Goal: Transaction & Acquisition: Purchase product/service

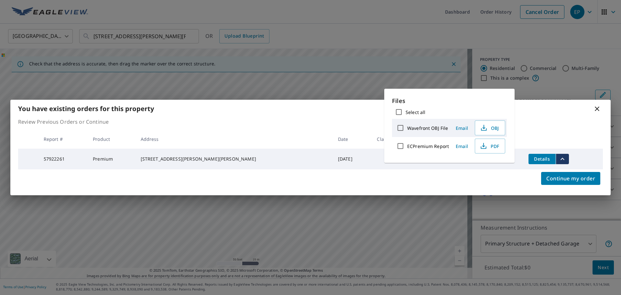
click at [468, 42] on div "You have existing orders for this property Review Previous Orders or Continue R…" at bounding box center [310, 147] width 621 height 295
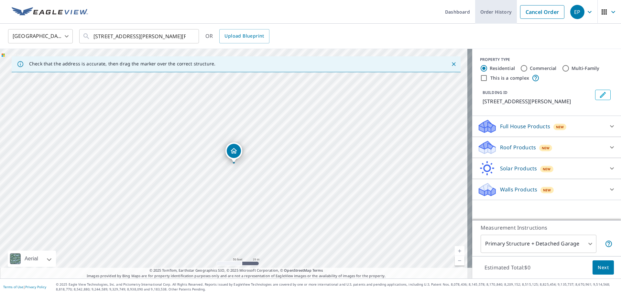
click at [489, 16] on link "Order History" at bounding box center [496, 12] width 42 height 24
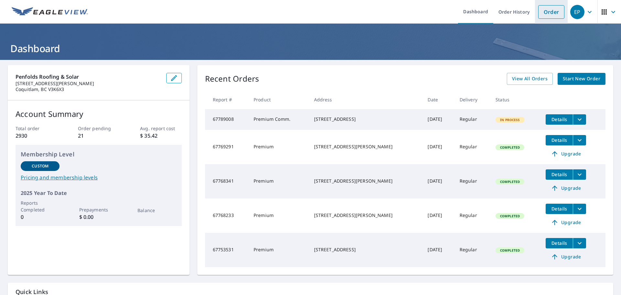
click at [546, 16] on link "Order" at bounding box center [552, 12] width 26 height 14
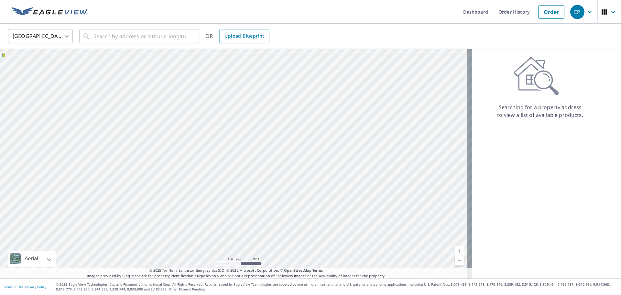
click at [51, 37] on body "EP EP Dashboard Order History Order EP United States US ​ ​ OR Upload Blueprint…" at bounding box center [310, 147] width 621 height 295
click at [48, 67] on li "[GEOGRAPHIC_DATA]" at bounding box center [40, 66] width 65 height 12
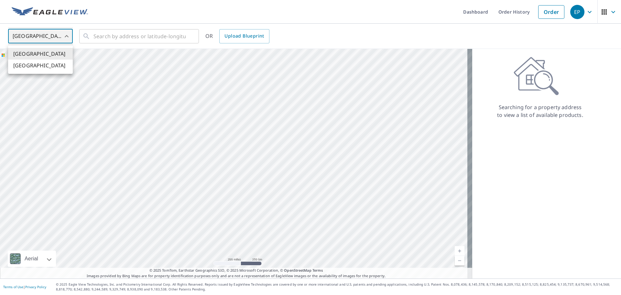
type input "CA"
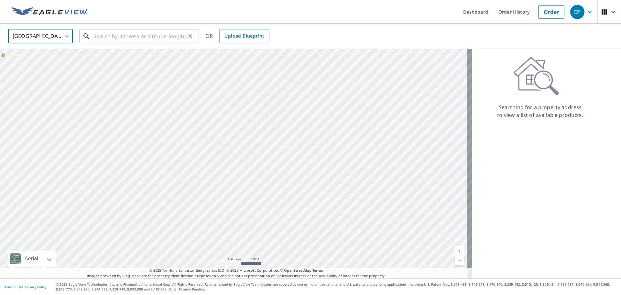
click at [95, 35] on input "text" at bounding box center [140, 36] width 92 height 18
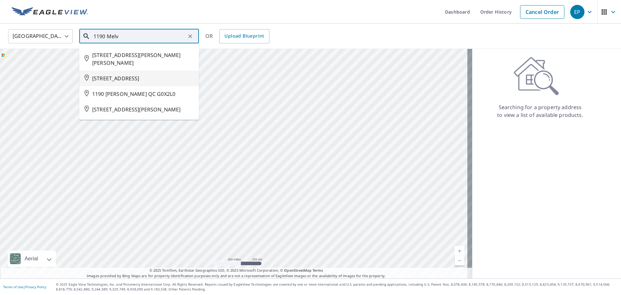
click at [137, 82] on span "1190 MELVILLE ST VANCOUVER BC V6E4P6" at bounding box center [143, 78] width 102 height 8
type input "1190 MELVILLE ST VANCOUVER BC V6E4P6"
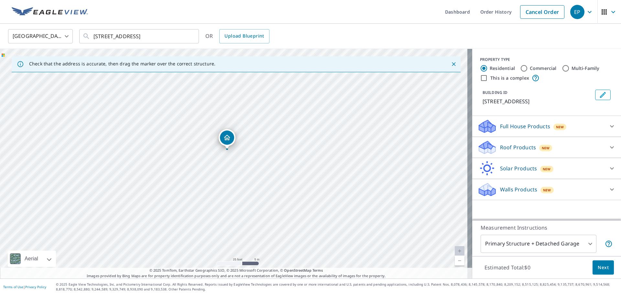
drag, startPoint x: 235, startPoint y: 148, endPoint x: 228, endPoint y: 135, distance: 15.2
click at [557, 128] on span "New" at bounding box center [560, 126] width 8 height 5
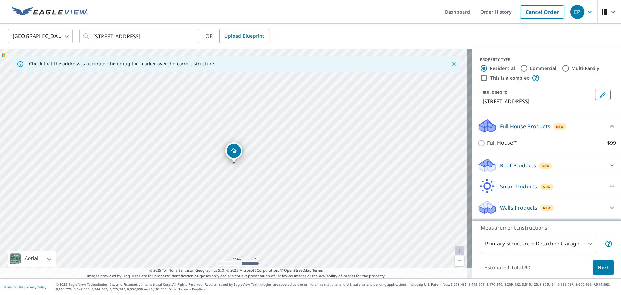
click at [545, 165] on div "New" at bounding box center [546, 165] width 13 height 6
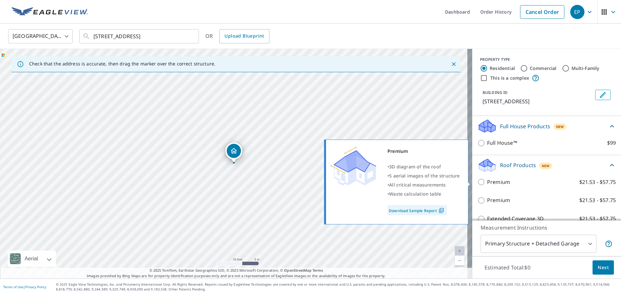
click at [537, 184] on label "Premium $21.53 - $57.75" at bounding box center [551, 182] width 129 height 8
click at [487, 184] on input "Premium $21.53 - $57.75" at bounding box center [483, 182] width 10 height 8
checkbox input "true"
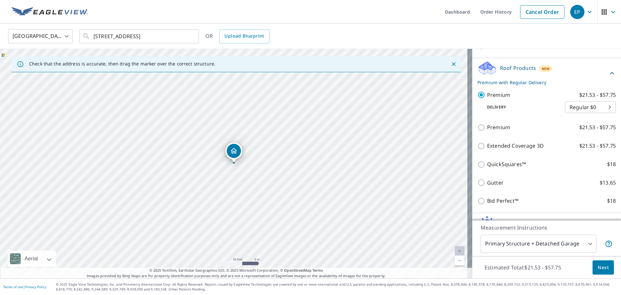
scroll to position [132, 0]
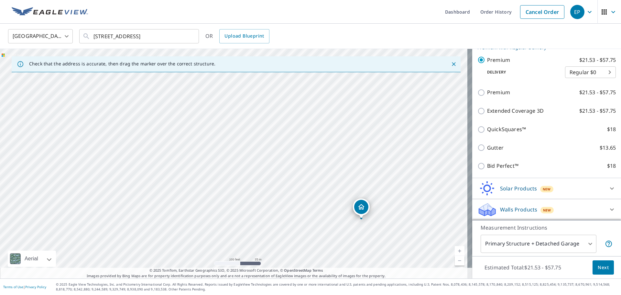
click at [598, 269] on span "Next" at bounding box center [603, 267] width 11 height 8
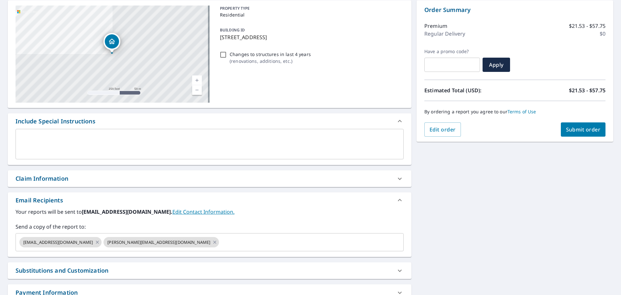
scroll to position [120, 0]
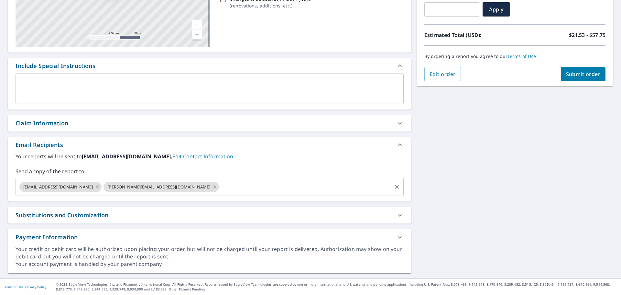
click at [214, 186] on icon at bounding box center [215, 186] width 3 height 3
checkbox input "true"
click at [151, 187] on input "text" at bounding box center [247, 187] width 289 height 12
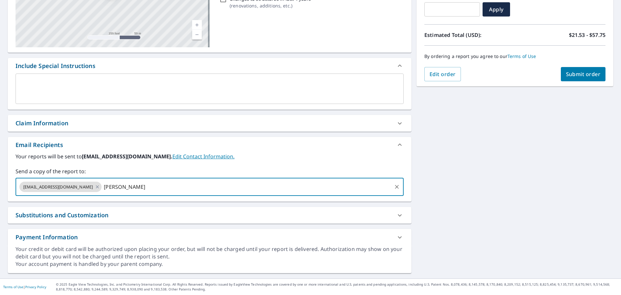
type input "s.beadell"
checkbox input "true"
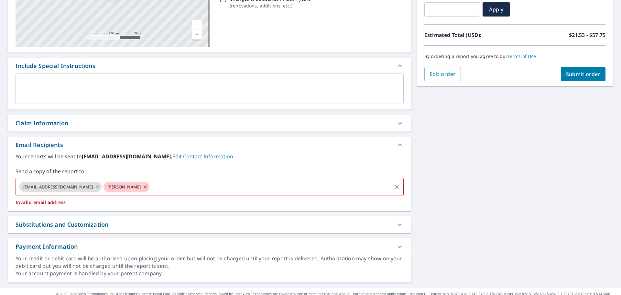
type input "@"
checkbox input "true"
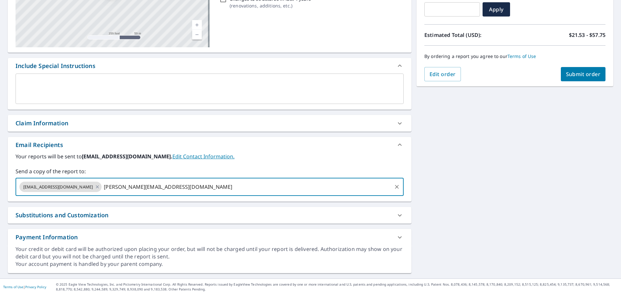
type input "s.beadell@penfoldsroofing.com"
click at [588, 76] on span "Submit order" at bounding box center [583, 74] width 35 height 7
checkbox input "true"
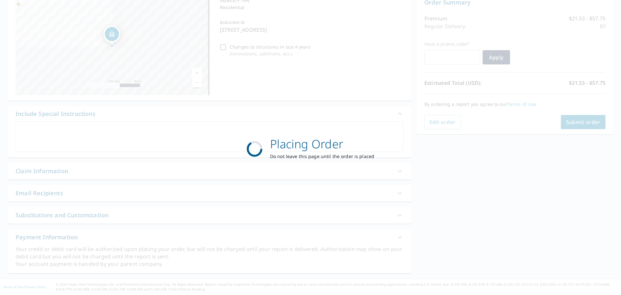
scroll to position [72, 0]
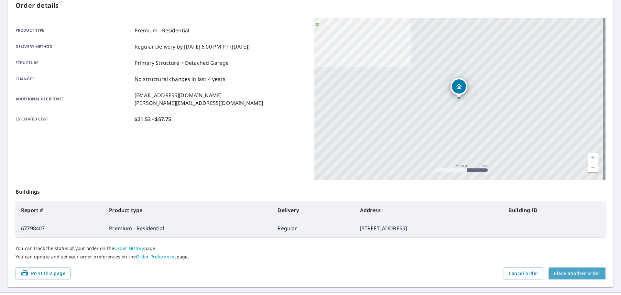
click at [572, 273] on span "Place another order" at bounding box center [577, 273] width 47 height 8
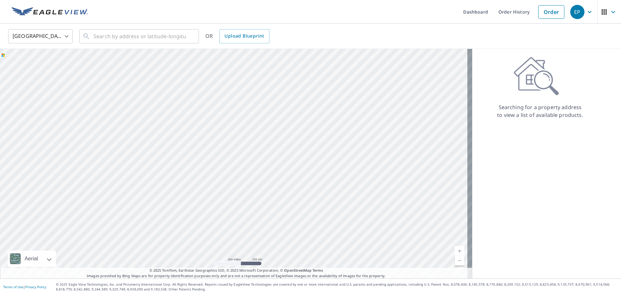
click at [40, 32] on body "EP EP Dashboard Order History Order EP United States US ​ ​ OR Upload Blueprint…" at bounding box center [310, 147] width 621 height 295
click at [40, 66] on li "[GEOGRAPHIC_DATA]" at bounding box center [40, 66] width 65 height 12
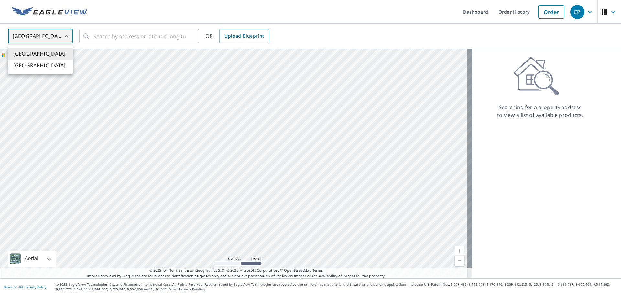
type input "CA"
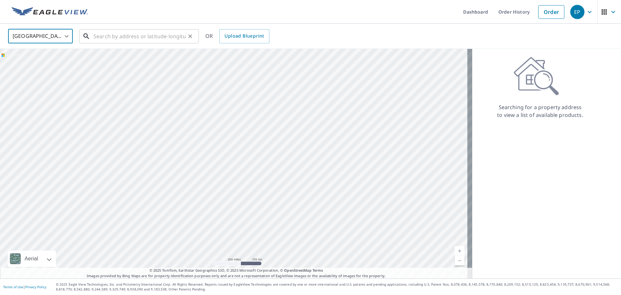
click at [105, 32] on input "text" at bounding box center [140, 36] width 92 height 18
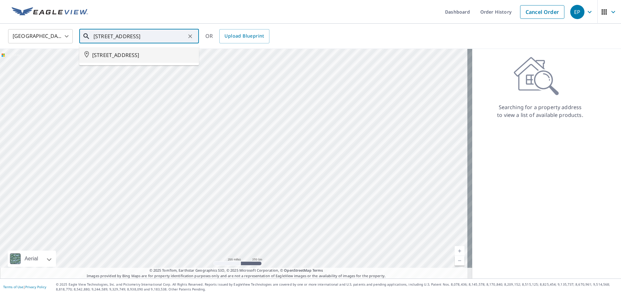
drag, startPoint x: 106, startPoint y: 59, endPoint x: 110, endPoint y: 57, distance: 4.4
click at [108, 58] on span "1190 MELVILLE ST VANCOUVER BC V6E4P6" at bounding box center [143, 55] width 102 height 8
type input "1190 MELVILLE ST VANCOUVER BC V6E4P6"
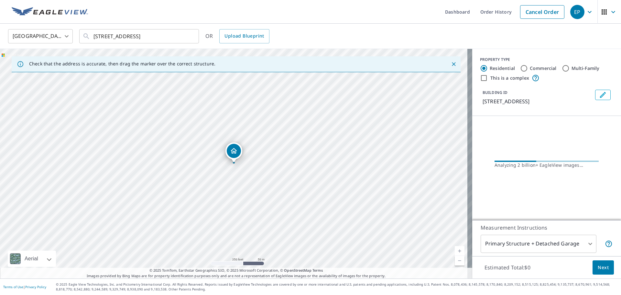
click at [520, 68] on input "Commercial" at bounding box center [524, 68] width 8 height 8
radio input "true"
type input "4"
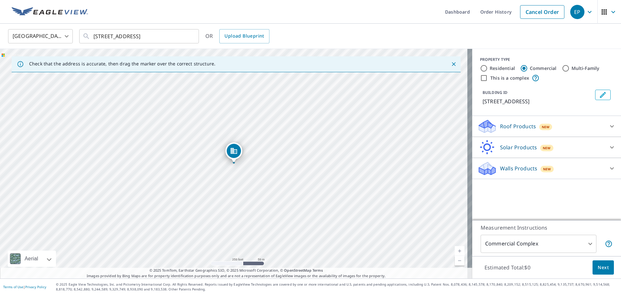
click at [551, 124] on div "Roof Products New" at bounding box center [541, 126] width 127 height 15
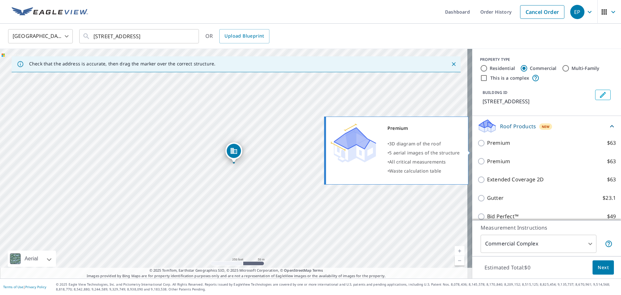
click at [494, 147] on p "Premium" at bounding box center [498, 143] width 23 height 8
click at [487, 147] on input "Premium $63" at bounding box center [483, 143] width 10 height 8
checkbox input "true"
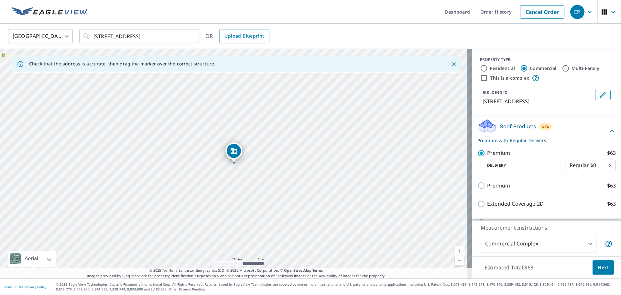
click at [570, 239] on body "EP EP Dashboard Order History Cancel Order EP Canada CA ​ 1190 MELVILLE ST VANC…" at bounding box center [310, 147] width 621 height 295
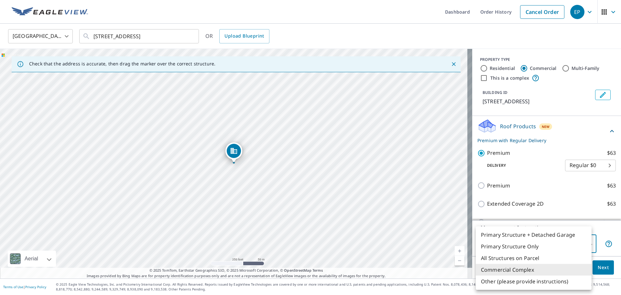
click at [522, 244] on li "Primary Structure Only" at bounding box center [534, 246] width 116 height 12
type input "2"
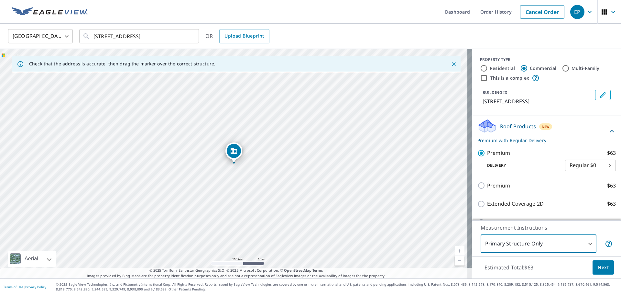
click at [607, 265] on button "Next" at bounding box center [603, 267] width 21 height 15
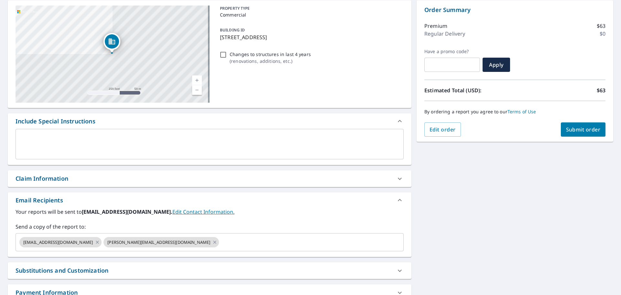
scroll to position [97, 0]
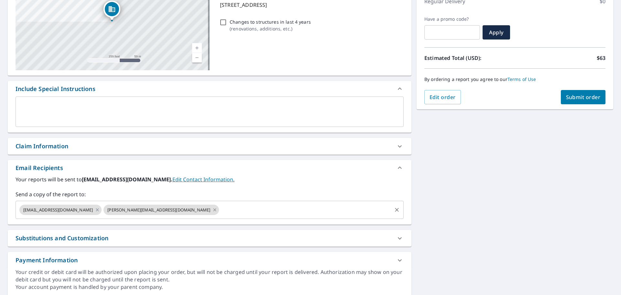
click at [212, 209] on icon at bounding box center [214, 209] width 5 height 7
checkbox input "true"
click at [169, 210] on input "text" at bounding box center [247, 210] width 289 height 12
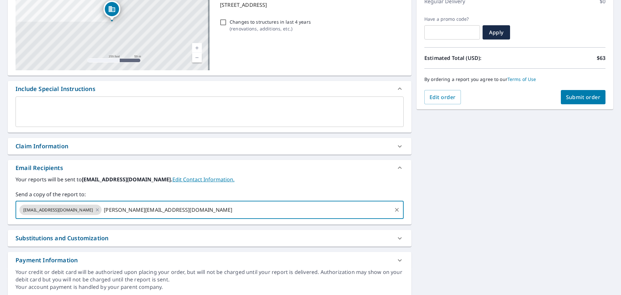
type input "s.beadell@penfoldsroofing.com"
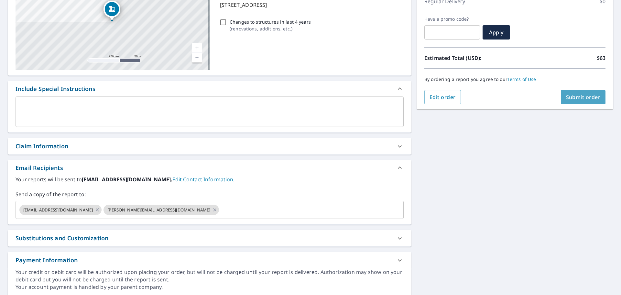
click at [569, 97] on span "Submit order" at bounding box center [583, 97] width 35 height 7
checkbox input "true"
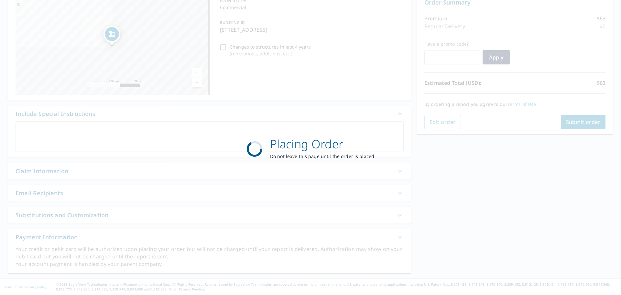
scroll to position [72, 0]
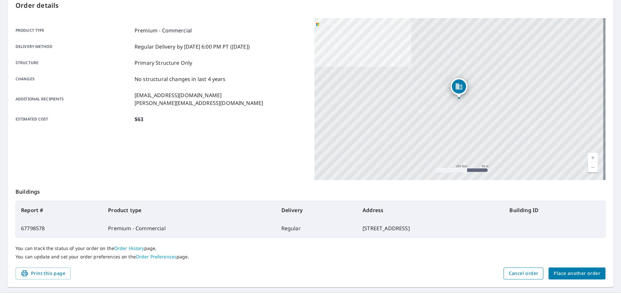
click at [521, 275] on span "Cancel order" at bounding box center [524, 273] width 30 height 8
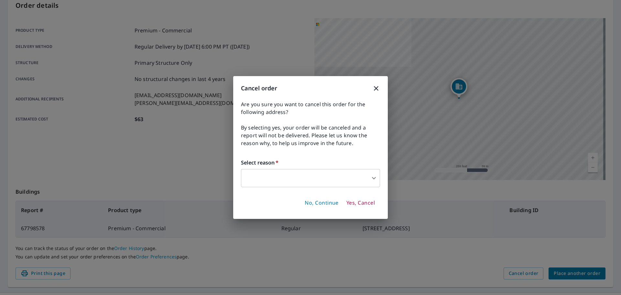
click at [318, 202] on span "No, Continue" at bounding box center [322, 202] width 34 height 7
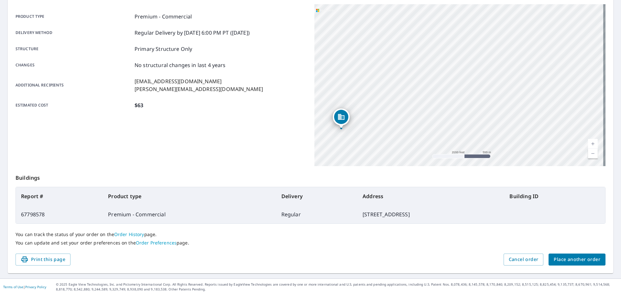
scroll to position [54, 0]
